Goal: Task Accomplishment & Management: Use online tool/utility

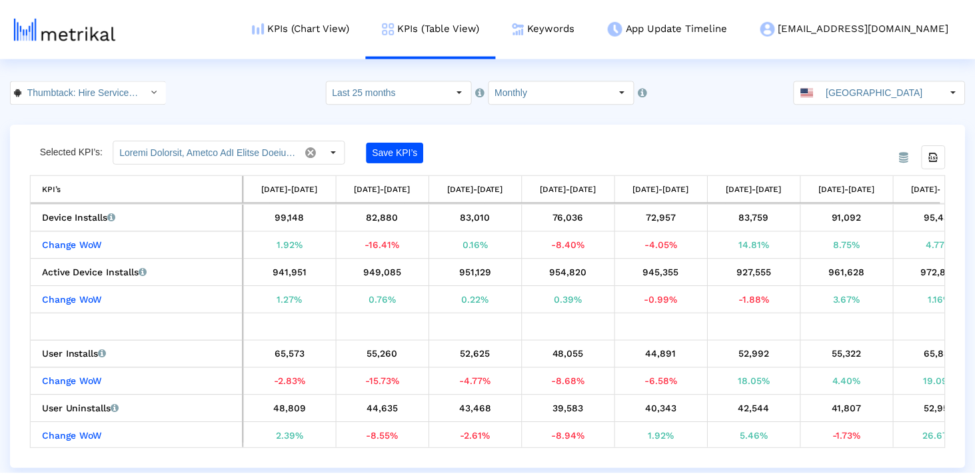
scroll to position [0, 1725]
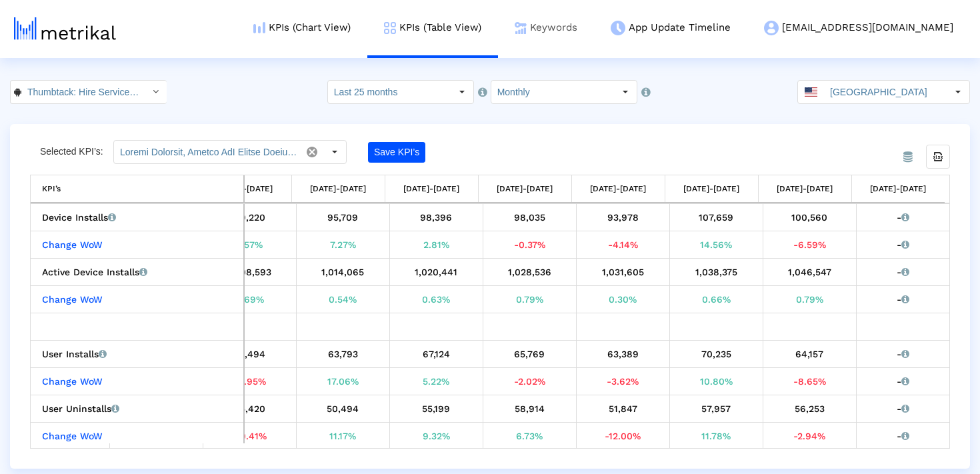
click at [594, 31] on link "Keywords" at bounding box center [546, 27] width 96 height 55
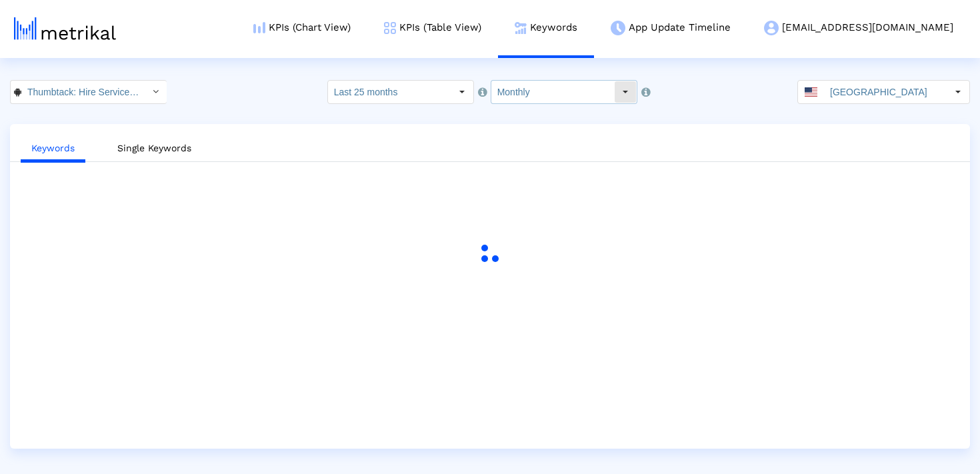
click at [579, 95] on input "Monthly" at bounding box center [552, 92] width 123 height 23
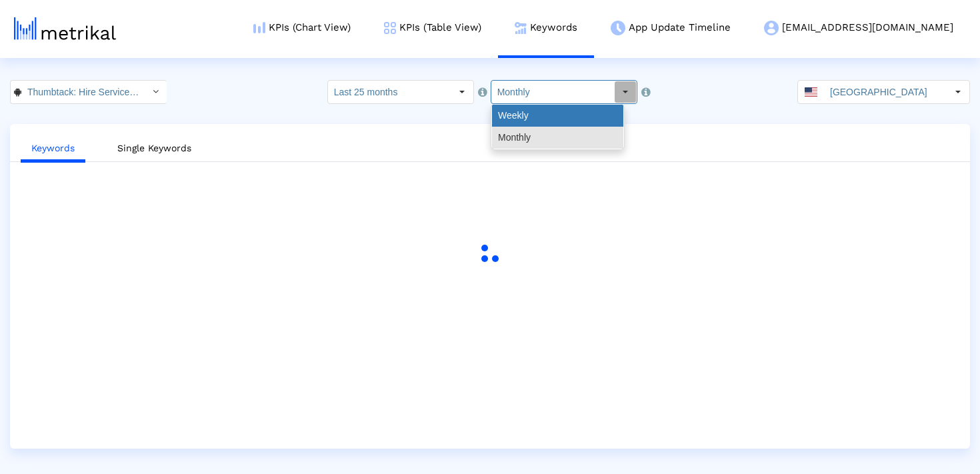
click at [566, 119] on div "Weekly" at bounding box center [557, 116] width 131 height 22
type input "Weekly"
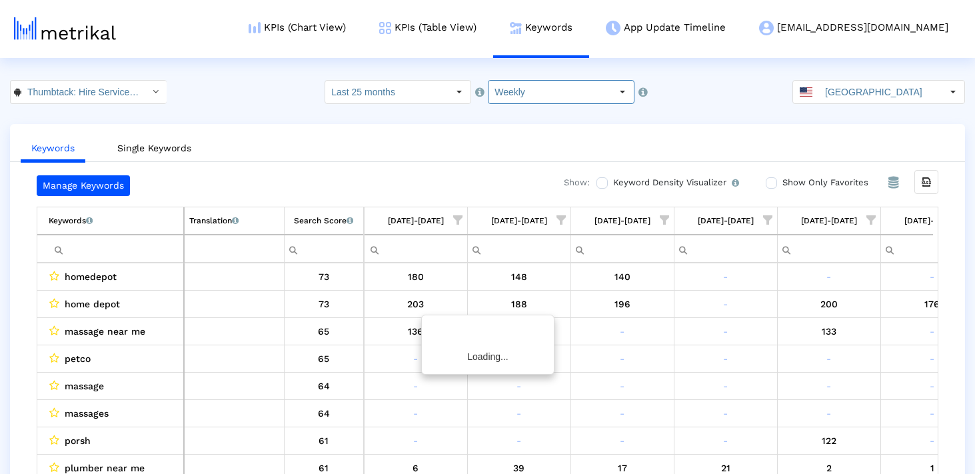
scroll to position [0, 2013]
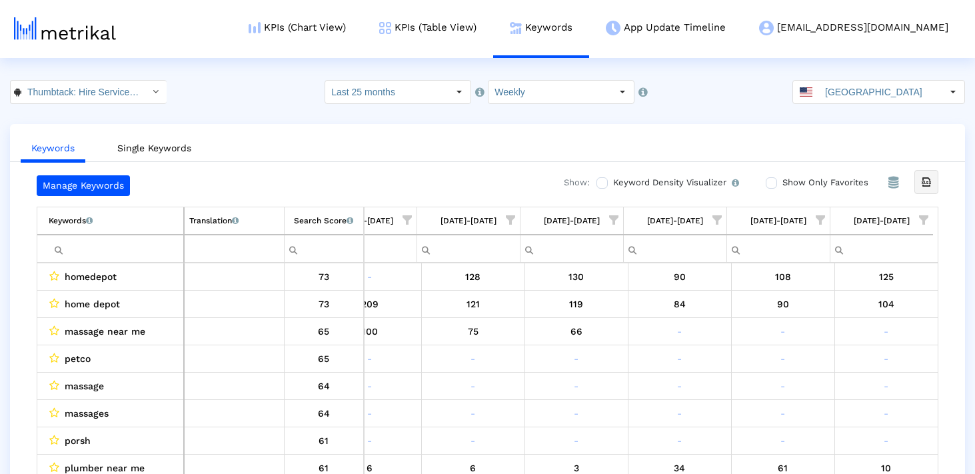
click at [928, 187] on icon "Export all data" at bounding box center [926, 182] width 12 height 12
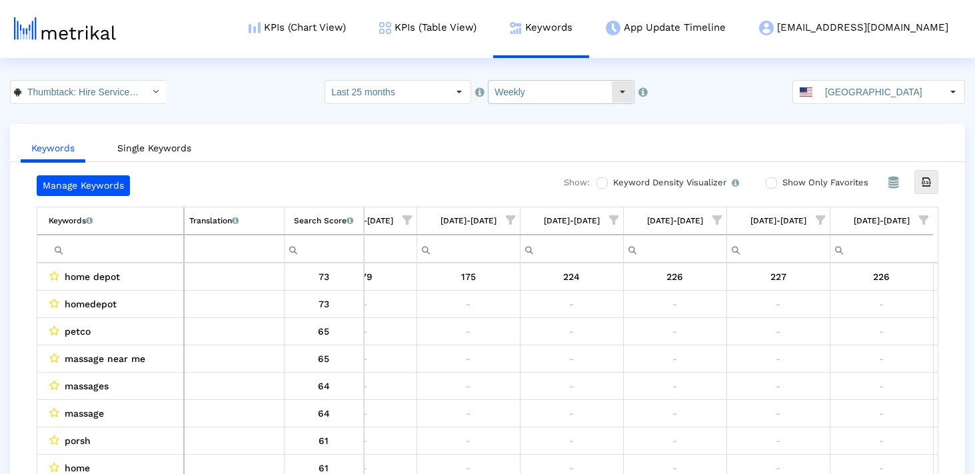
click at [534, 83] on input "Weekly" at bounding box center [549, 92] width 123 height 23
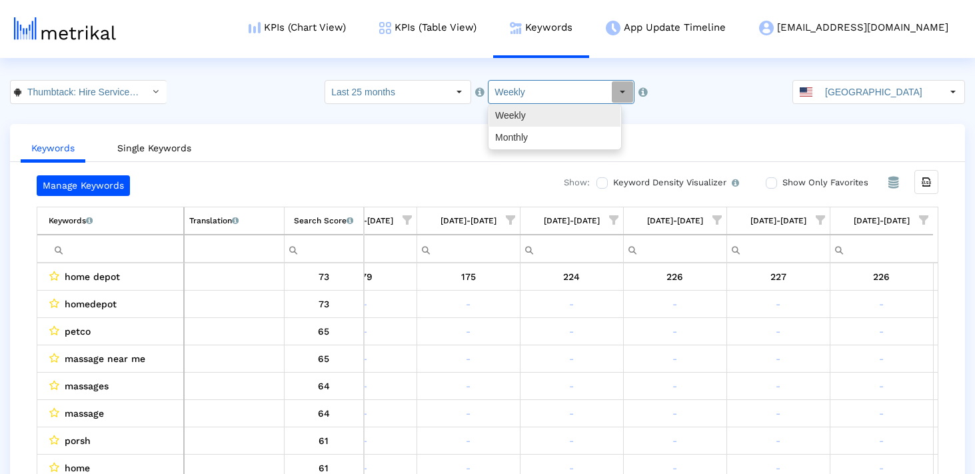
click at [530, 119] on div "Weekly" at bounding box center [554, 116] width 131 height 22
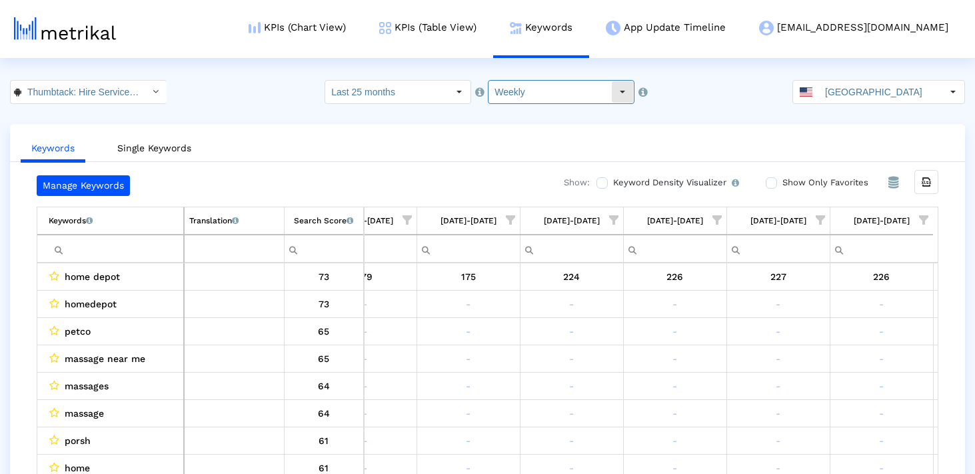
click at [556, 81] on input "Weekly" at bounding box center [549, 92] width 123 height 23
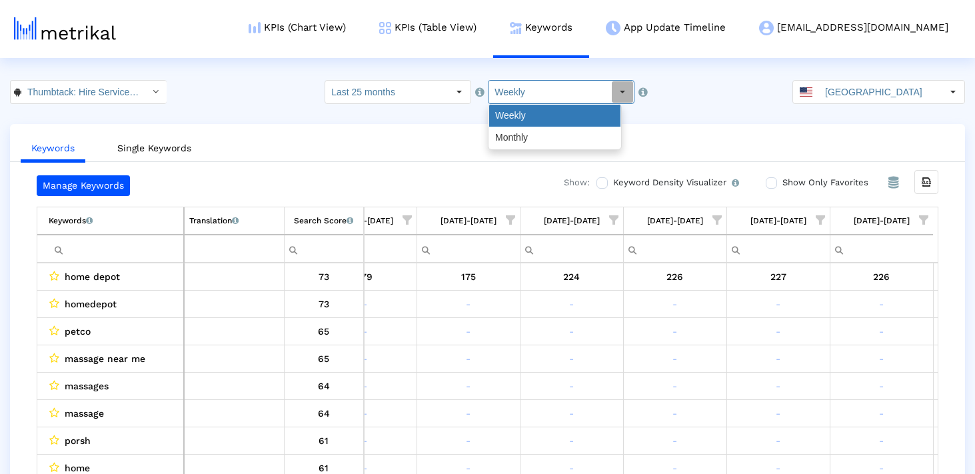
click at [536, 124] on div "Weekly" at bounding box center [554, 116] width 131 height 22
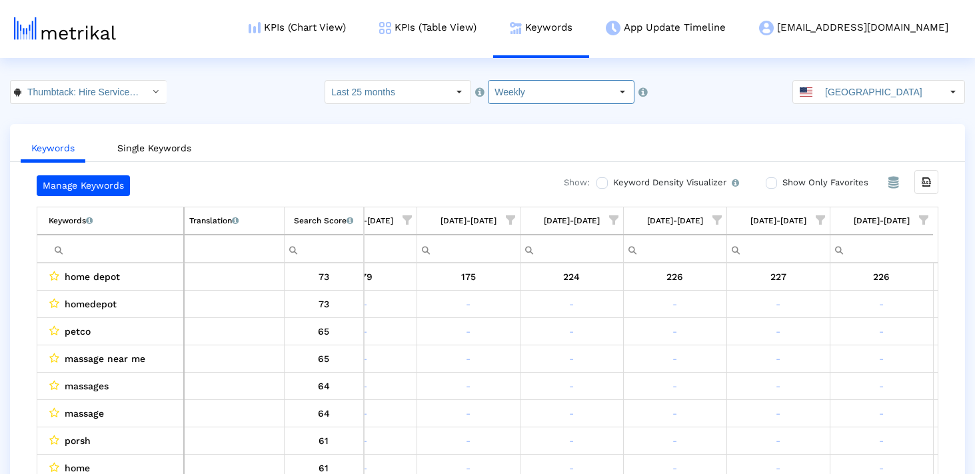
click at [535, 137] on ul "Keywords Single Keywords" at bounding box center [487, 146] width 955 height 31
click at [937, 181] on div "Export all data" at bounding box center [926, 182] width 23 height 23
